Goal: Browse casually

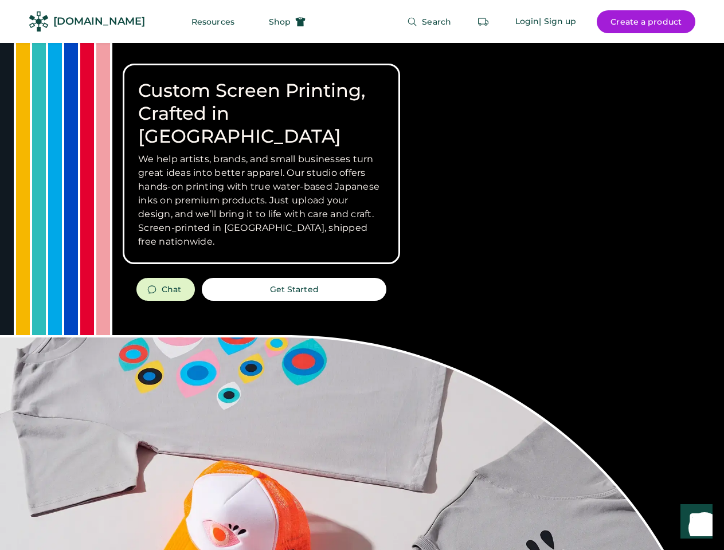
click at [361, 275] on div "Custom Screen Printing, Crafted in [GEOGRAPHIC_DATA] We help artists, brands, a…" at bounding box center [362, 407] width 724 height 728
click at [361, 296] on div "Custom Screen Printing, Crafted in [GEOGRAPHIC_DATA] We help artists, brands, a…" at bounding box center [362, 407] width 724 height 728
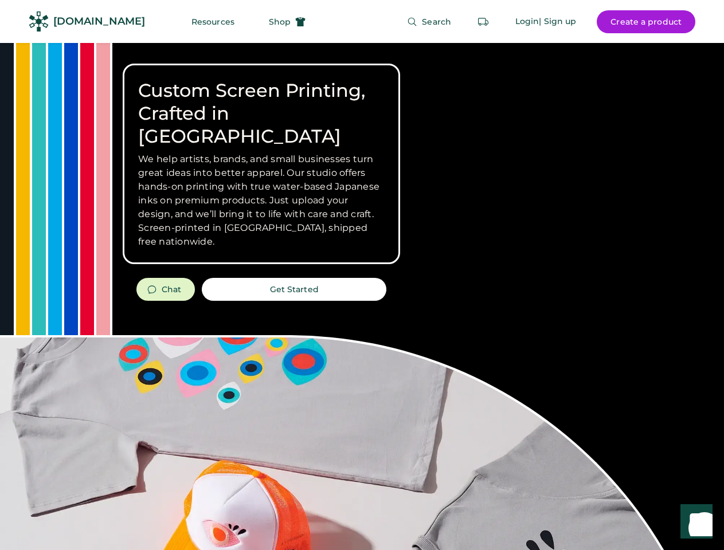
click at [361, 296] on div "Custom Screen Printing, Crafted in [GEOGRAPHIC_DATA] We help artists, brands, a…" at bounding box center [362, 407] width 724 height 728
click at [261, 164] on h3 "We help artists, brands, and small businesses turn great ideas into better appa…" at bounding box center [261, 200] width 246 height 96
click at [261, 152] on h3 "We help artists, brands, and small businesses turn great ideas into better appa…" at bounding box center [261, 200] width 246 height 96
click at [261, 102] on h1 "Custom Screen Printing, Crafted in [GEOGRAPHIC_DATA]" at bounding box center [261, 113] width 246 height 69
